Goal: Information Seeking & Learning: Learn about a topic

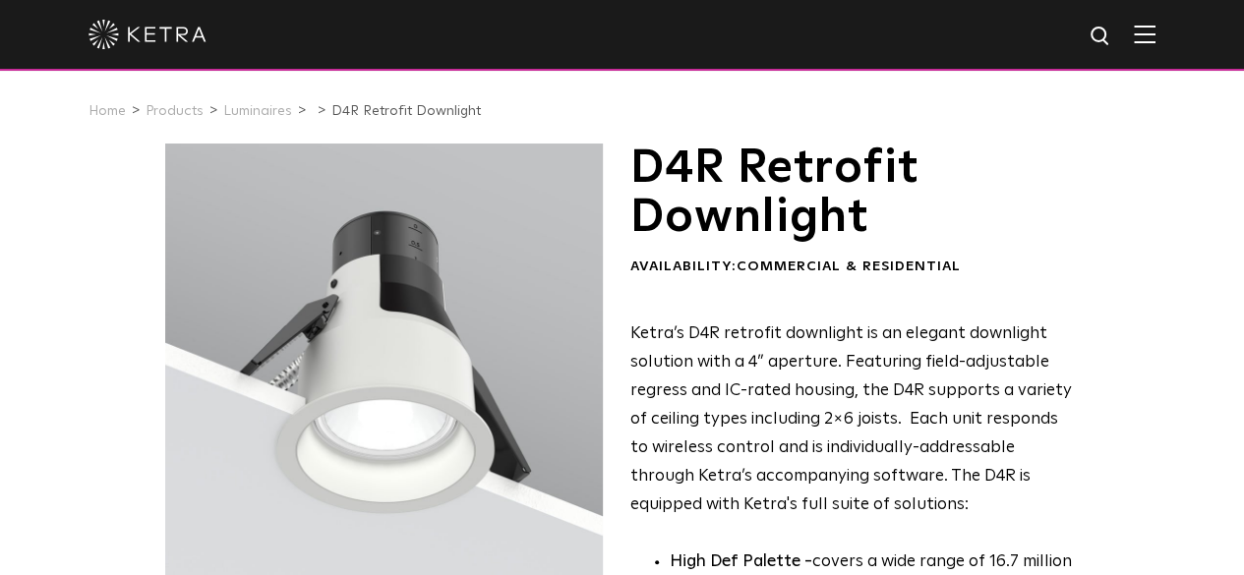
click at [1156, 32] on img at bounding box center [1145, 34] width 22 height 19
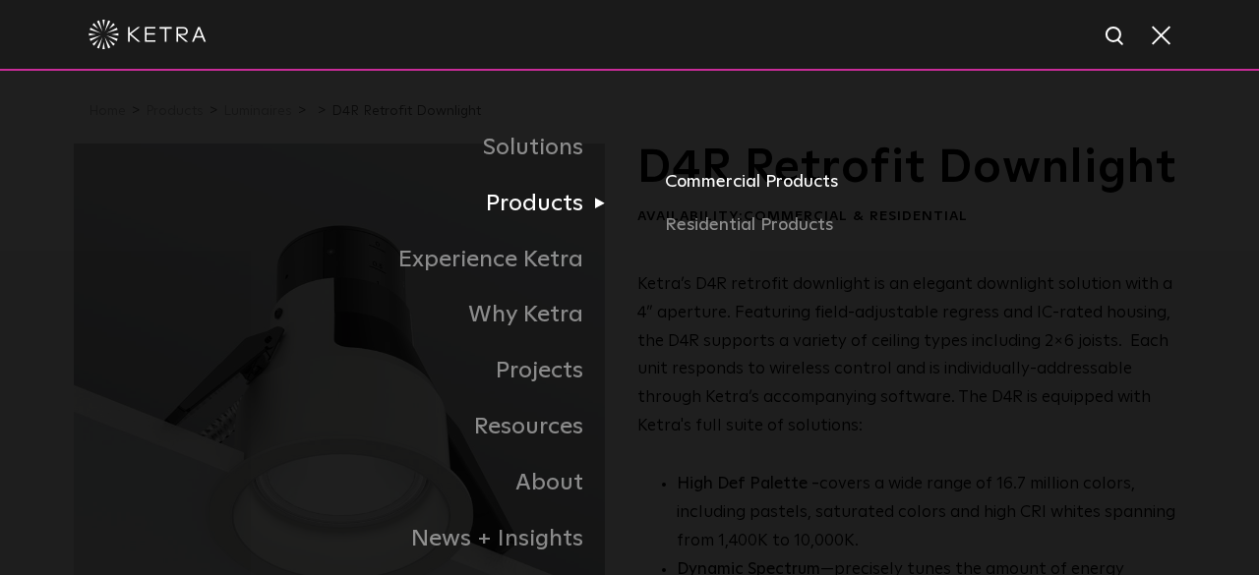
click at [743, 183] on link "Commercial Products" at bounding box center [925, 189] width 520 height 43
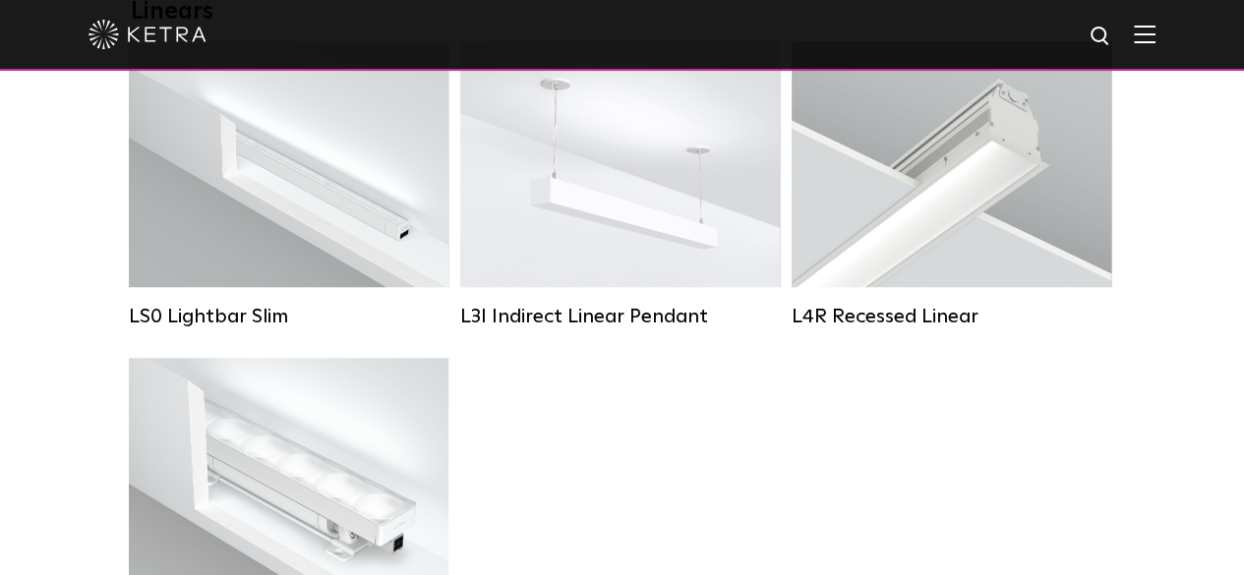
scroll to position [787, 0]
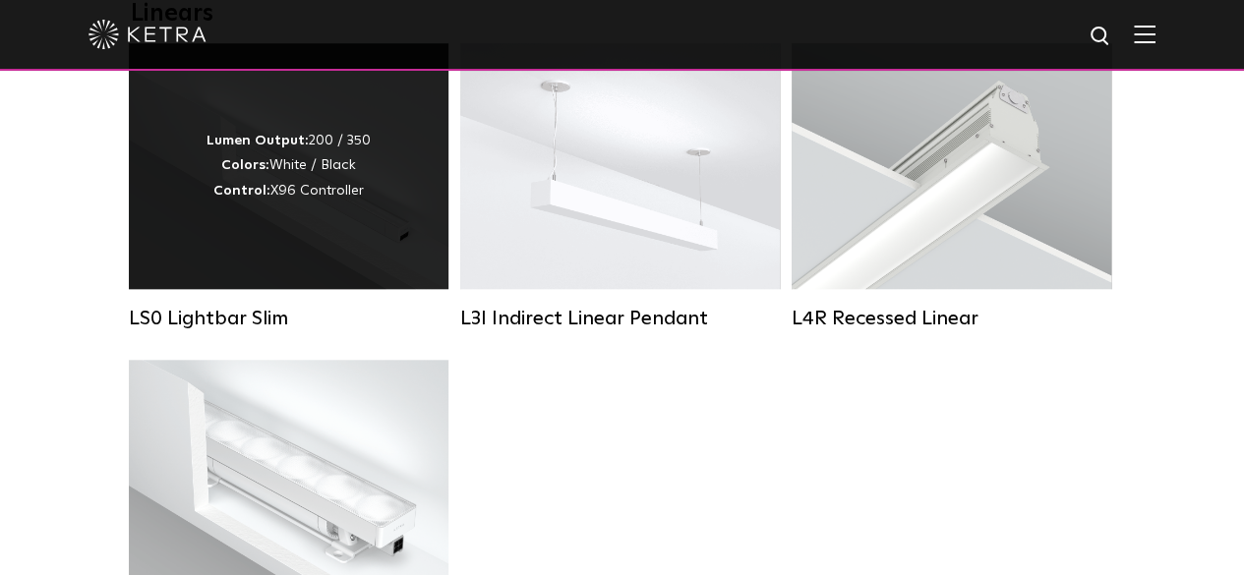
click at [257, 198] on strong "Control:" at bounding box center [241, 191] width 57 height 14
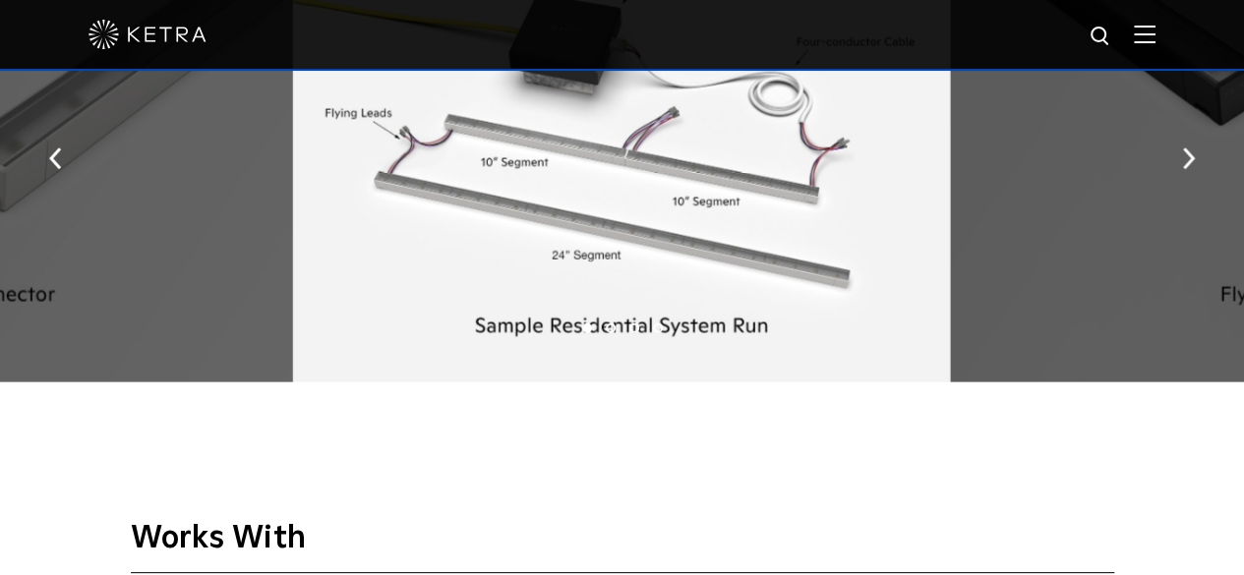
scroll to position [2065, 0]
